Goal: Task Accomplishment & Management: Manage account settings

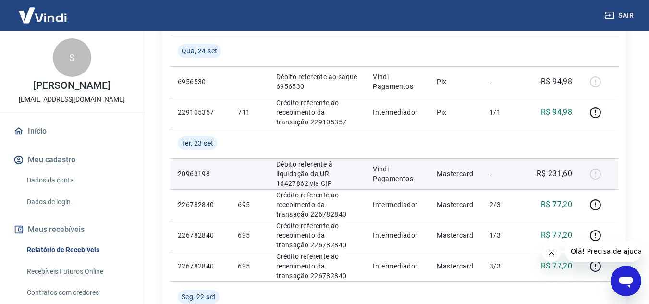
scroll to position [144, 0]
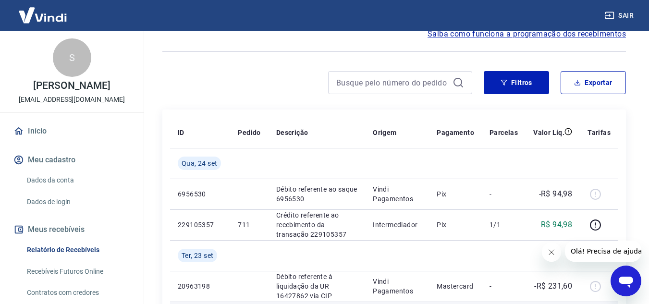
scroll to position [48, 0]
